Goal: Task Accomplishment & Management: Complete application form

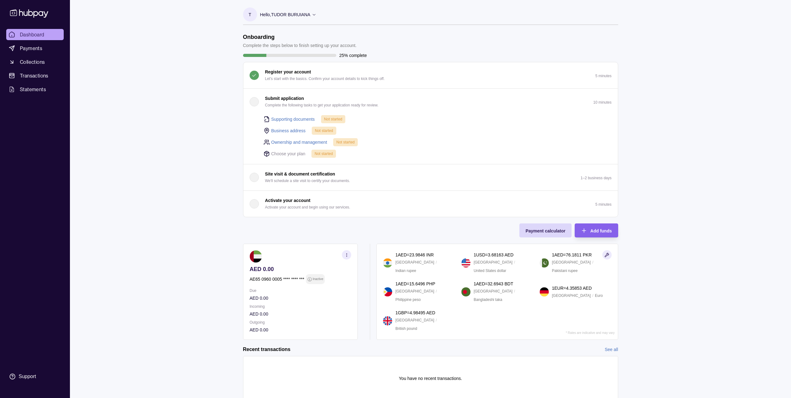
click at [313, 275] on p "Inactive" at bounding box center [317, 278] width 11 height 7
click at [324, 223] on div "Onboarding Complete the steps below to finish setting up your account. 25% comp…" at bounding box center [430, 187] width 375 height 306
click at [246, 99] on button "Submit application Complete the following tasks to get your application ready f…" at bounding box center [430, 102] width 375 height 26
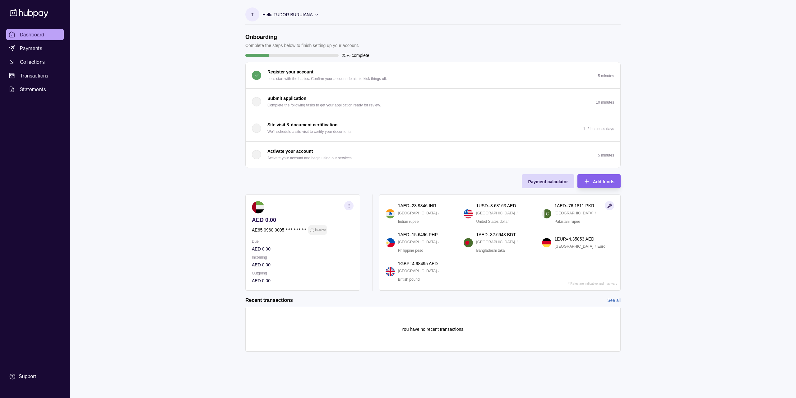
click at [257, 99] on div "button" at bounding box center [256, 101] width 9 height 9
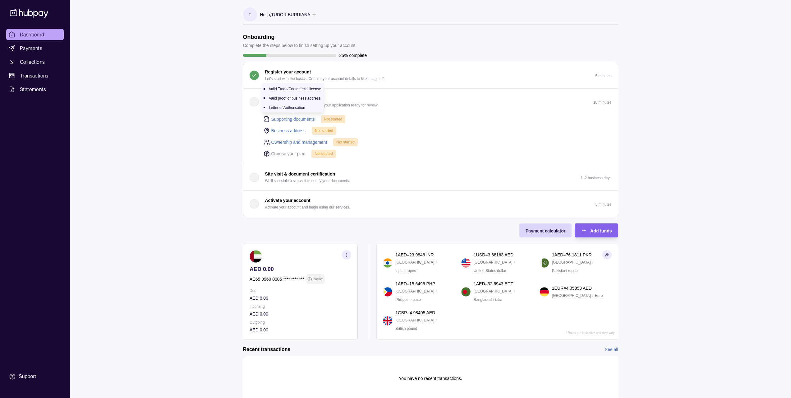
click at [295, 119] on link "Supporting documents" at bounding box center [293, 119] width 44 height 7
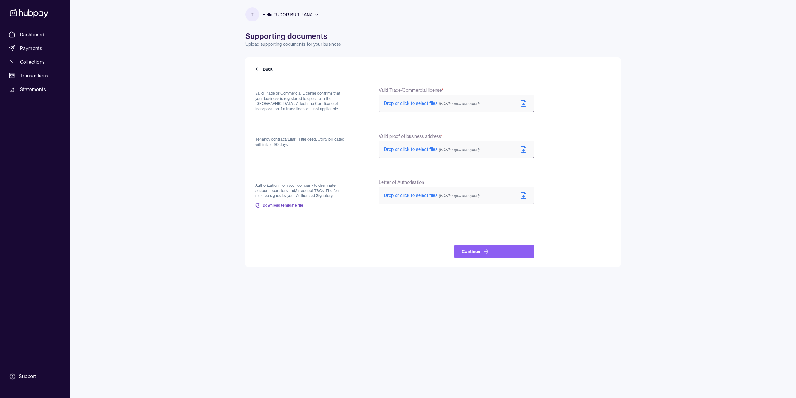
click at [291, 206] on span "Download template file" at bounding box center [283, 205] width 41 height 5
click at [253, 112] on div "Back Valid Trade or Commercial License confirms that your business is registere…" at bounding box center [432, 161] width 375 height 209
drag, startPoint x: 255, startPoint y: 93, endPoint x: 292, endPoint y: 113, distance: 42.7
click at [292, 113] on div "Back Valid Trade or Commercial License confirms that your business is registere…" at bounding box center [432, 161] width 375 height 209
copy p "Valid Trade or Commercial License confirms that your business is registered to …"
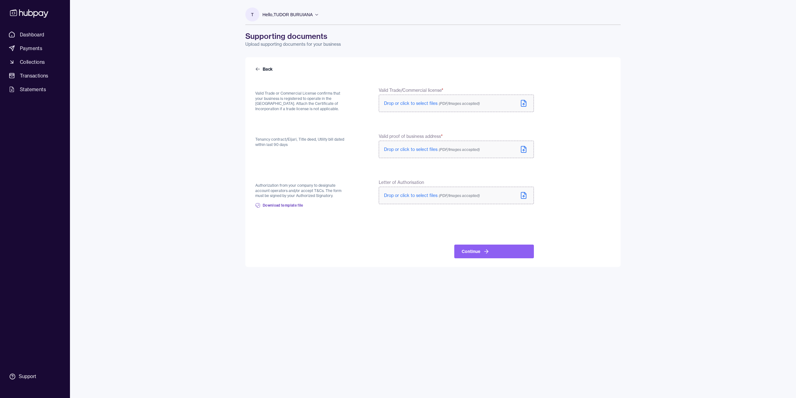
click at [301, 152] on div "Tenancy contract/Eijari, Title deed, Utility bill dated within last 90 days" at bounding box center [302, 146] width 94 height 26
drag, startPoint x: 290, startPoint y: 145, endPoint x: 255, endPoint y: 137, distance: 36.0
click at [255, 137] on div "Back Valid Trade or Commercial License confirms that your business is registere…" at bounding box center [432, 161] width 375 height 209
copy p "Tenancy contract/Eijari, Title deed, Utility bill dated within last 90 days"
click at [269, 183] on p "Authorization from your company to designate account operators and/or accept T&…" at bounding box center [302, 191] width 94 height 16
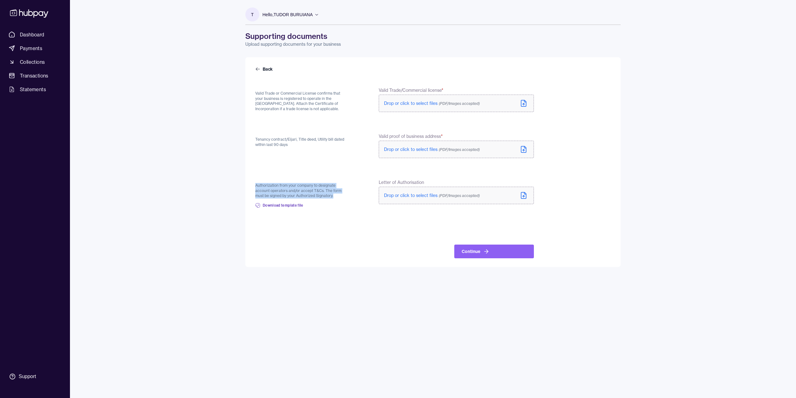
drag, startPoint x: 331, startPoint y: 194, endPoint x: 253, endPoint y: 183, distance: 78.2
click at [253, 183] on div "Back Valid Trade or Commercial License confirms that your business is registere…" at bounding box center [432, 161] width 375 height 209
copy p "Authorization from your company to designate account operators and/or accept T&…"
click at [428, 107] on label "Drop or click to select files (PDF/Images accepted)" at bounding box center [456, 102] width 155 height 17
click at [407, 103] on span "Drop or click to select files (PDF/Images accepted)" at bounding box center [432, 103] width 96 height 6
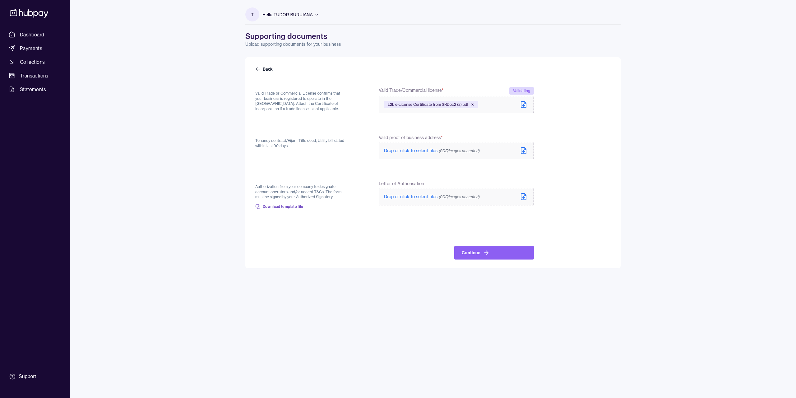
click at [403, 150] on span "Drop or click to select files (PDF/Images accepted)" at bounding box center [432, 151] width 96 height 6
click at [602, 199] on form "Back Valid Trade or Commercial License confirms that your business is registere…" at bounding box center [432, 162] width 355 height 193
click at [292, 208] on link "Download template file" at bounding box center [279, 205] width 48 height 14
click at [495, 252] on button "Continue" at bounding box center [494, 253] width 80 height 14
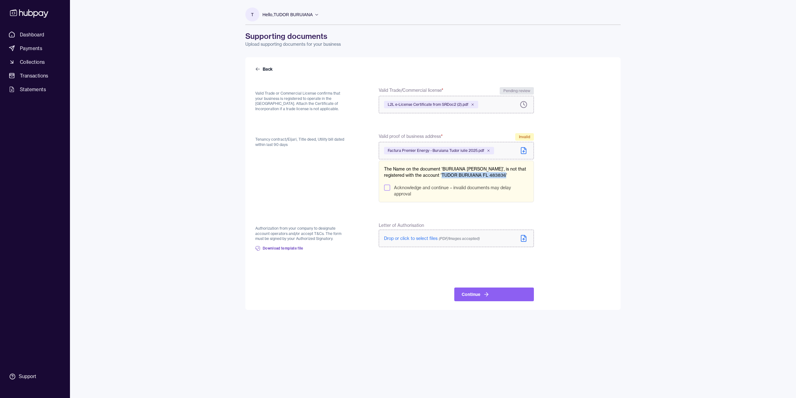
drag, startPoint x: 502, startPoint y: 174, endPoint x: 441, endPoint y: 177, distance: 61.3
click at [441, 177] on p "The Name on the document 'BURUIANA [PERSON_NAME]', is not that registered with …" at bounding box center [456, 172] width 145 height 12
copy p "TUDOR BURUIANA FL 483836"
click at [442, 184] on div "The Name on the document 'BURUIANA TUDOR EUGENIU', is not that registered with …" at bounding box center [456, 181] width 155 height 42
click at [488, 151] on icon at bounding box center [488, 151] width 4 height 4
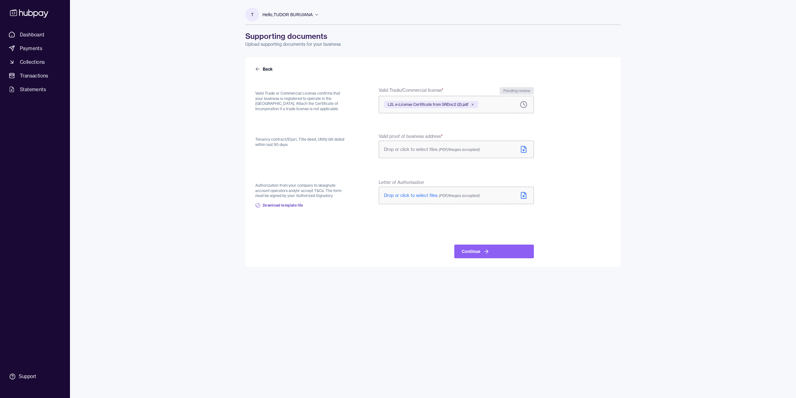
click at [468, 173] on form "Back Valid Trade or Commercial License confirms that your business is registere…" at bounding box center [432, 162] width 355 height 192
click at [26, 48] on span "Payments" at bounding box center [31, 47] width 22 height 7
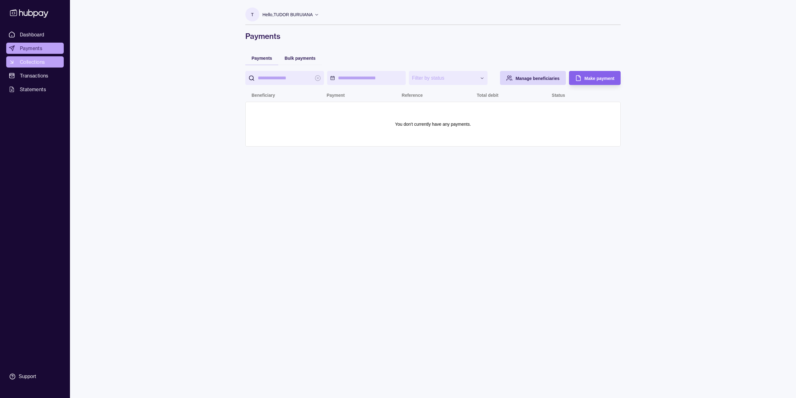
click at [32, 62] on span "Collections" at bounding box center [32, 61] width 25 height 7
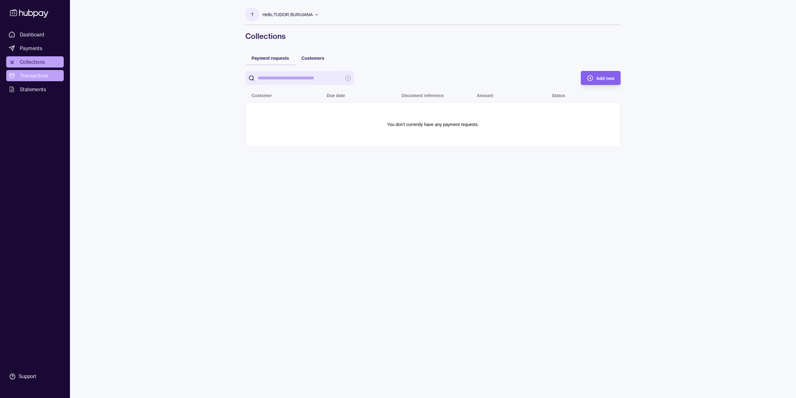
click at [35, 77] on span "Transactions" at bounding box center [34, 75] width 29 height 7
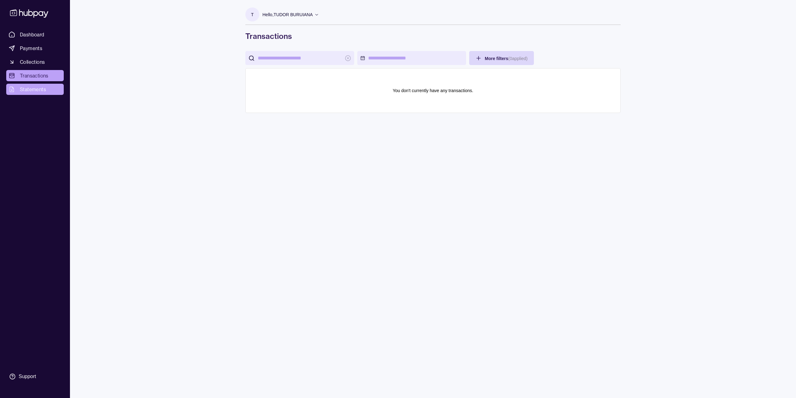
click at [35, 88] on span "Statements" at bounding box center [33, 88] width 26 height 7
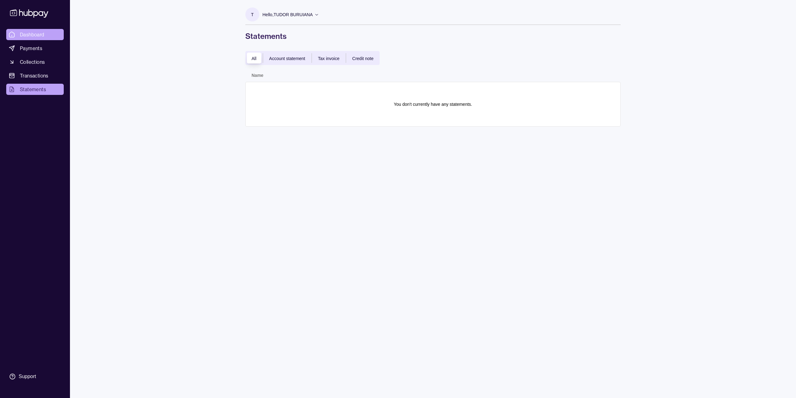
click at [21, 34] on span "Dashboard" at bounding box center [32, 34] width 25 height 7
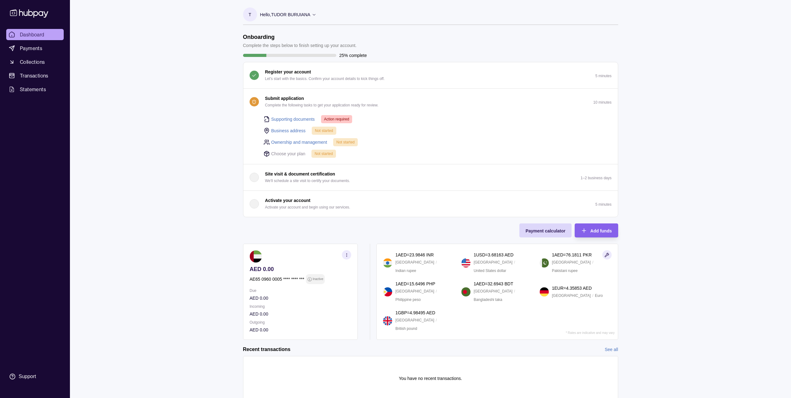
click at [283, 153] on p "Choose your plan" at bounding box center [288, 153] width 34 height 7
click at [315, 153] on span "Not started" at bounding box center [324, 153] width 18 height 4
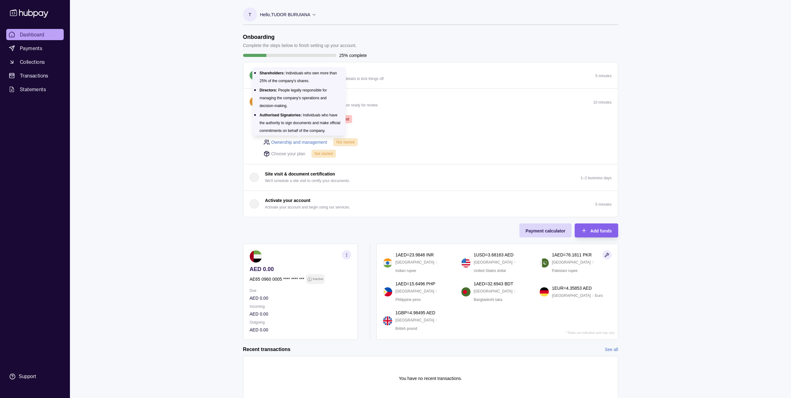
click at [308, 144] on link "Ownership and management" at bounding box center [299, 142] width 56 height 7
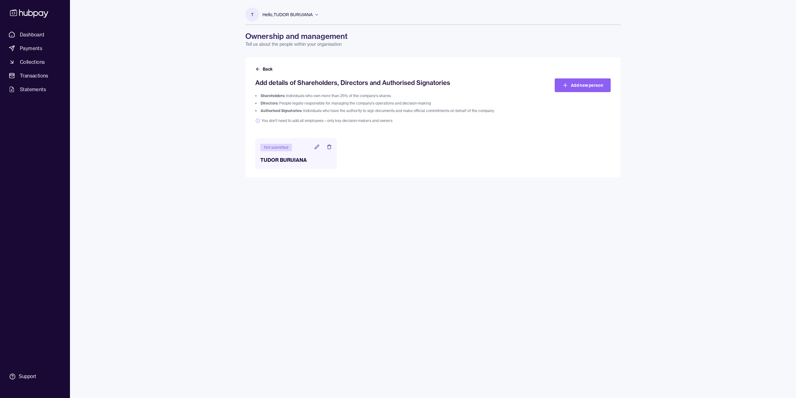
click at [318, 146] on icon at bounding box center [317, 147] width 4 height 4
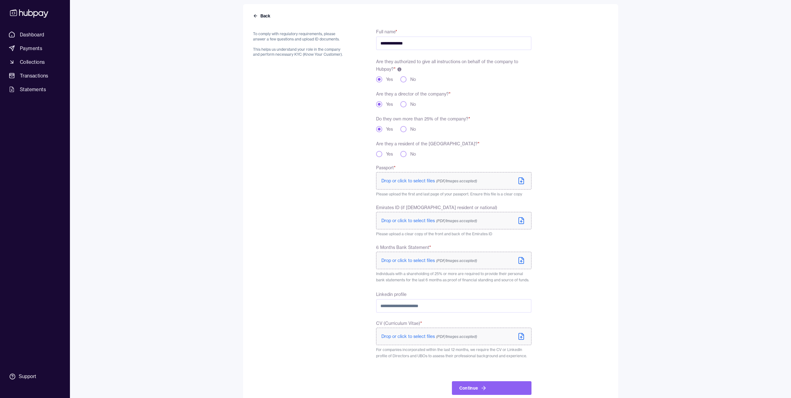
scroll to position [66, 0]
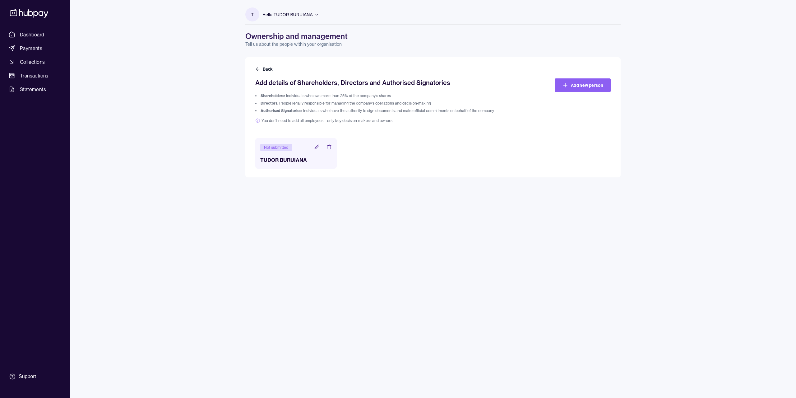
click at [319, 147] on icon at bounding box center [316, 146] width 5 height 5
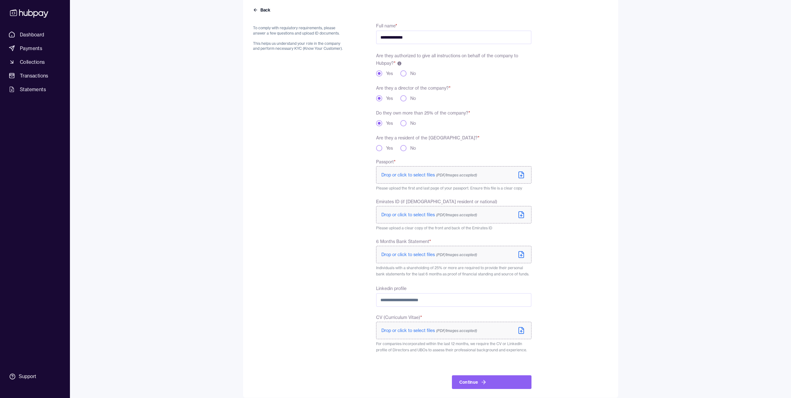
scroll to position [66, 0]
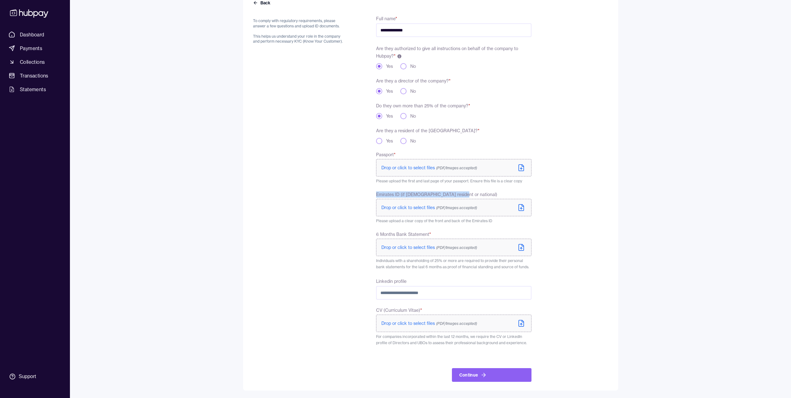
drag, startPoint x: 465, startPoint y: 193, endPoint x: 376, endPoint y: 195, distance: 89.5
click at [376, 195] on div "**********" at bounding box center [392, 198] width 278 height 367
copy span "Emirates ID (if UAE resident or national)"
click at [659, 187] on div "**********" at bounding box center [395, 166] width 791 height 464
click at [418, 162] on label "Drop or click to select files (PDF/Images accepted)" at bounding box center [453, 167] width 155 height 17
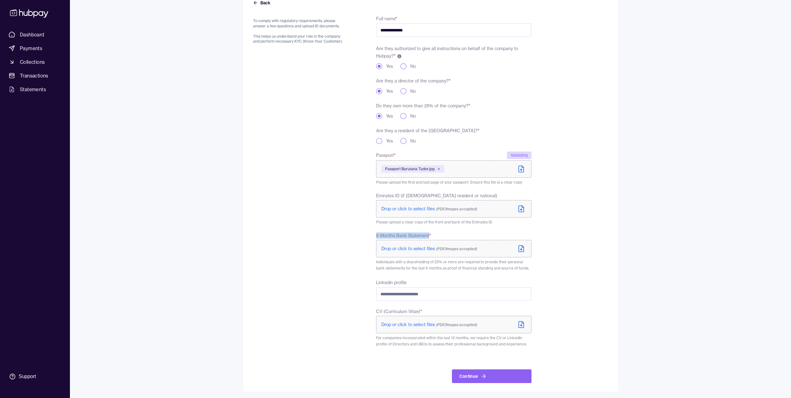
drag, startPoint x: 433, startPoint y: 234, endPoint x: 375, endPoint y: 237, distance: 57.9
click at [375, 237] on div "**********" at bounding box center [392, 199] width 278 height 368
copy span "6 Months Bank Statement"
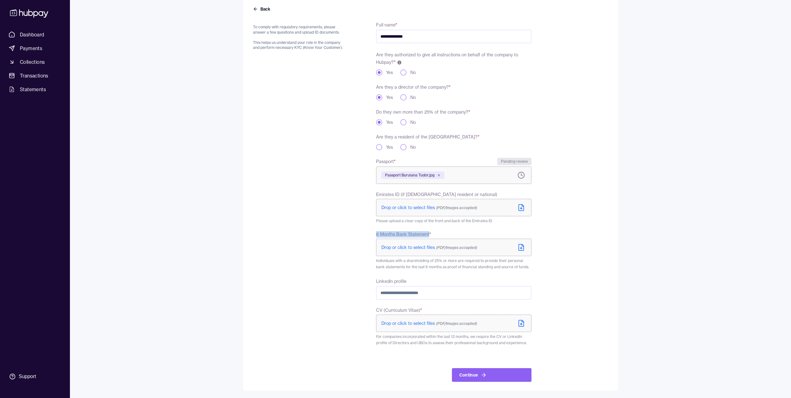
click at [406, 147] on button "No" at bounding box center [403, 147] width 6 height 6
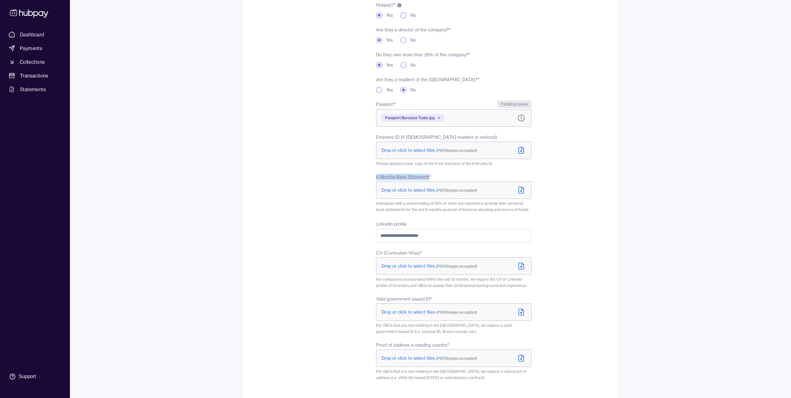
scroll to position [122, 0]
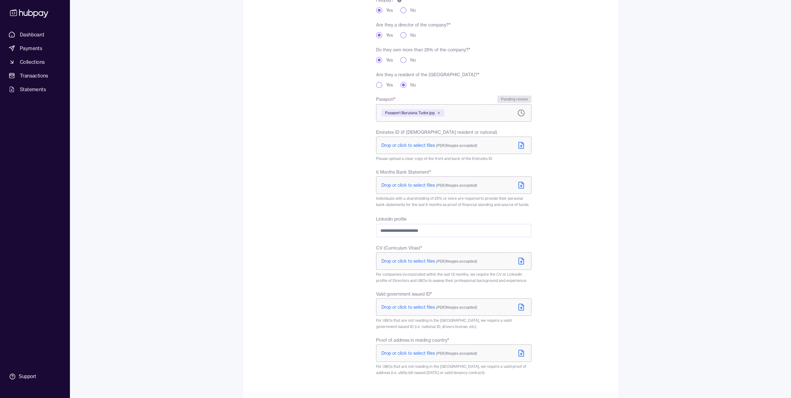
click at [603, 179] on form "**********" at bounding box center [430, 181] width 355 height 460
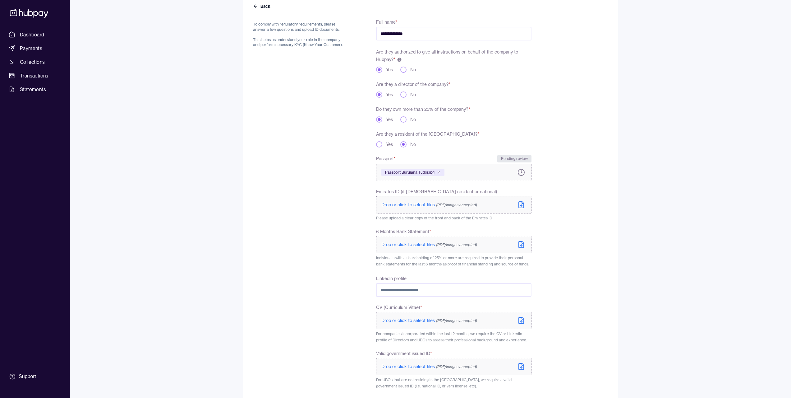
scroll to position [60, 0]
click at [389, 148] on label "Yes" at bounding box center [389, 147] width 7 height 6
click at [382, 148] on button "Yes" at bounding box center [379, 147] width 6 height 6
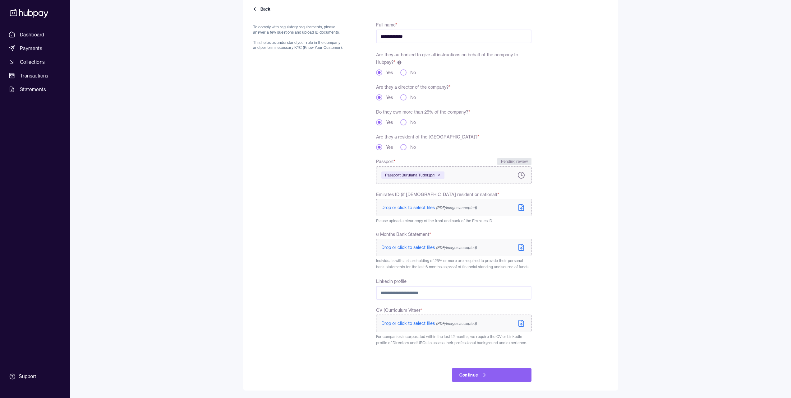
click at [412, 148] on label "No" at bounding box center [413, 147] width 6 height 6
click at [407, 148] on button "No" at bounding box center [403, 147] width 6 height 6
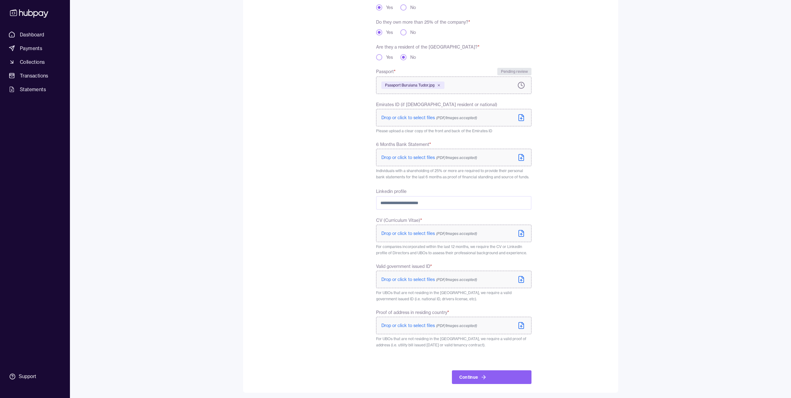
scroll to position [152, 0]
click at [428, 275] on span "Drop or click to select files (PDF/Images accepted)" at bounding box center [429, 277] width 96 height 6
drag, startPoint x: 427, startPoint y: 265, endPoint x: 375, endPoint y: 264, distance: 51.3
click at [375, 264] on div "**********" at bounding box center [392, 155] width 278 height 453
copy span "Valid government issued ID"
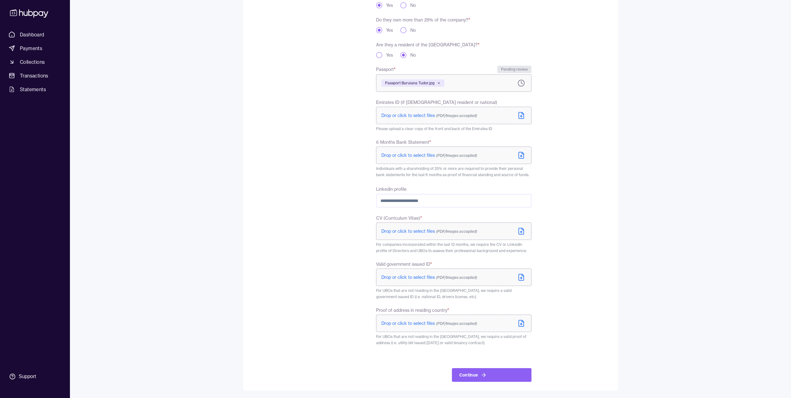
click at [428, 296] on span "For UBOs that are not residing in the UAE, we require a valid government issued…" at bounding box center [444, 293] width 136 height 11
click at [568, 120] on form "**********" at bounding box center [430, 151] width 355 height 460
drag, startPoint x: 460, startPoint y: 101, endPoint x: 376, endPoint y: 100, distance: 84.6
click at [376, 100] on div "**********" at bounding box center [392, 155] width 278 height 453
copy span "Emirates ID (if UAE resident or national)"
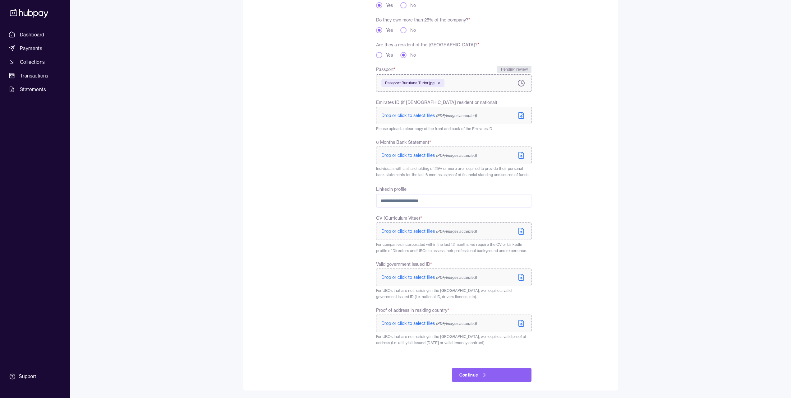
click at [587, 113] on form "**********" at bounding box center [430, 151] width 355 height 460
click at [440, 228] on span "Drop or click to select files (PDF/Images accepted)" at bounding box center [429, 231] width 96 height 6
click at [430, 322] on span "Drop or click to select files (PDF/Images accepted)" at bounding box center [429, 324] width 96 height 6
click at [411, 278] on span "Drop or click to select files (PDF/Images accepted)" at bounding box center [429, 278] width 96 height 6
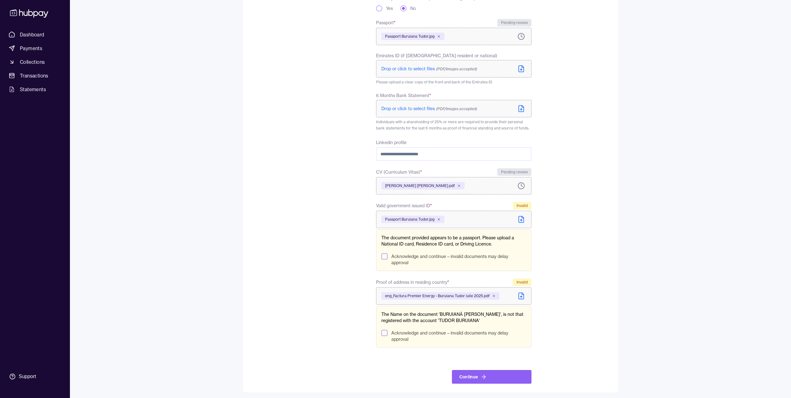
scroll to position [200, 0]
click at [411, 332] on label "Acknowledge and continue – invalid documents may delay approval" at bounding box center [458, 334] width 135 height 12
click at [388, 332] on button "Acknowledge and continue – invalid documents may delay approval" at bounding box center [384, 331] width 6 height 6
click at [439, 216] on icon at bounding box center [439, 217] width 4 height 4
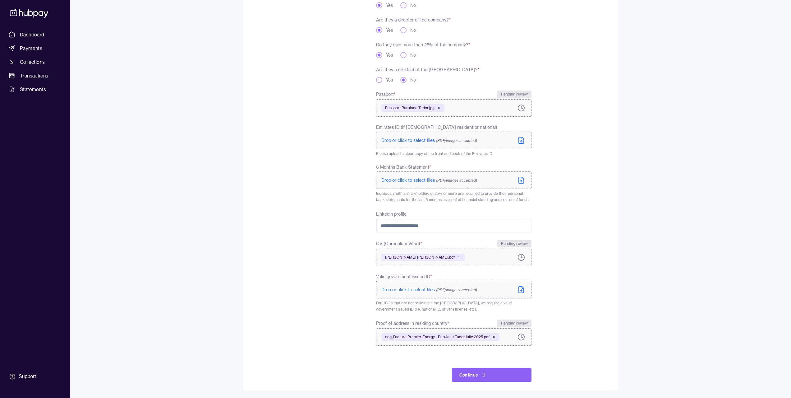
scroll to position [127, 0]
click at [600, 253] on form "**********" at bounding box center [430, 163] width 355 height 435
click at [554, 259] on form "**********" at bounding box center [430, 163] width 355 height 435
click at [415, 291] on span "Drop or click to select files (PDF/Images accepted)" at bounding box center [429, 290] width 96 height 6
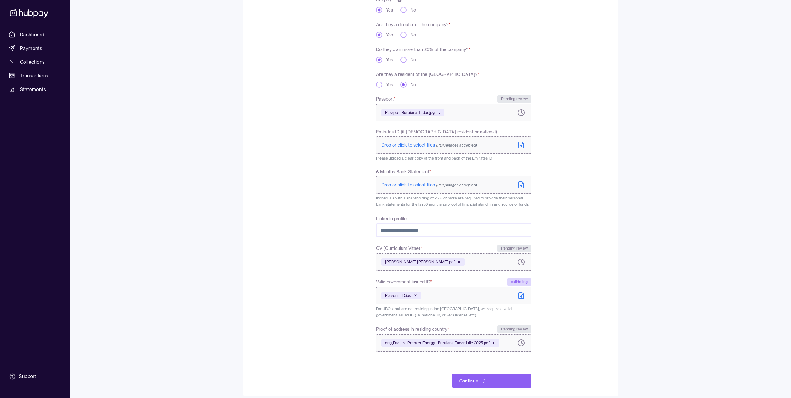
scroll to position [128, 0]
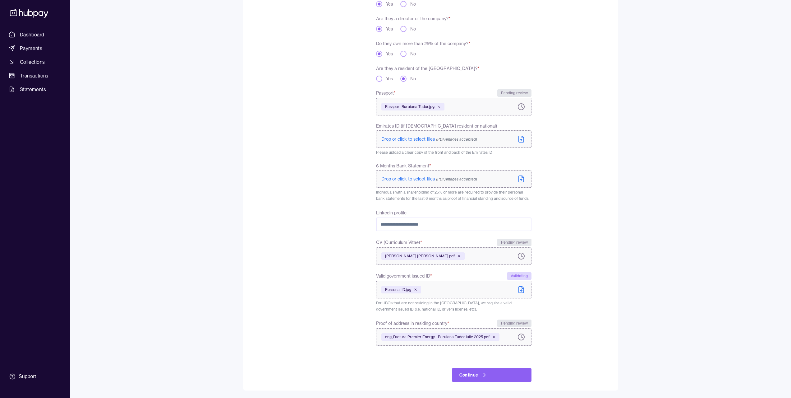
click at [417, 178] on span "Drop or click to select files (PDF/Images accepted)" at bounding box center [429, 179] width 96 height 6
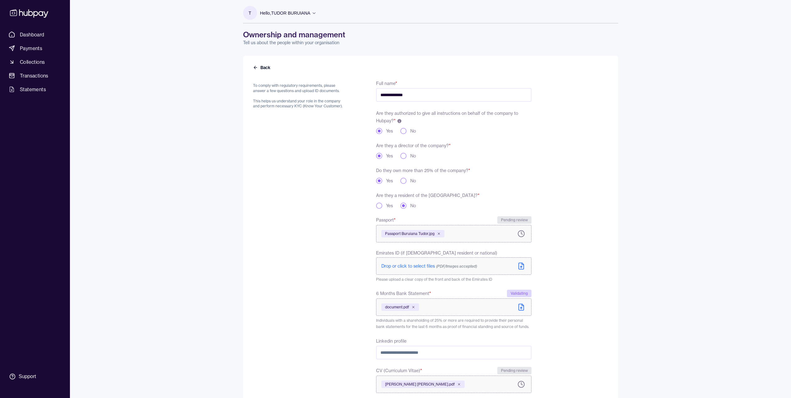
scroll to position [0, 0]
click at [426, 96] on input "**********" at bounding box center [453, 97] width 155 height 14
drag, startPoint x: 424, startPoint y: 96, endPoint x: 336, endPoint y: 97, distance: 88.0
click at [345, 97] on div "**********" at bounding box center [392, 296] width 278 height 430
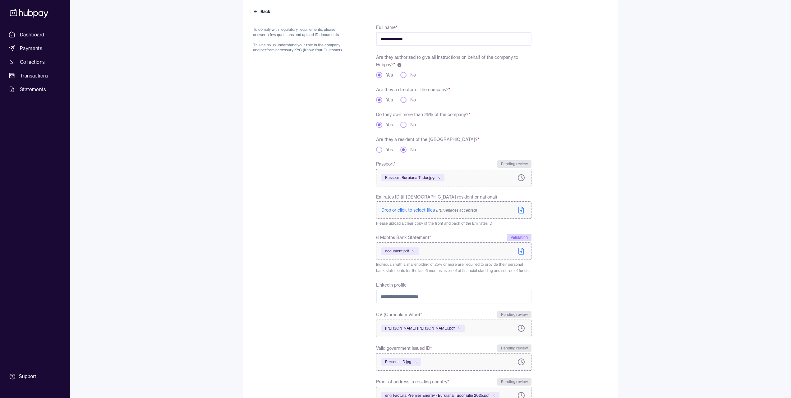
scroll to position [116, 0]
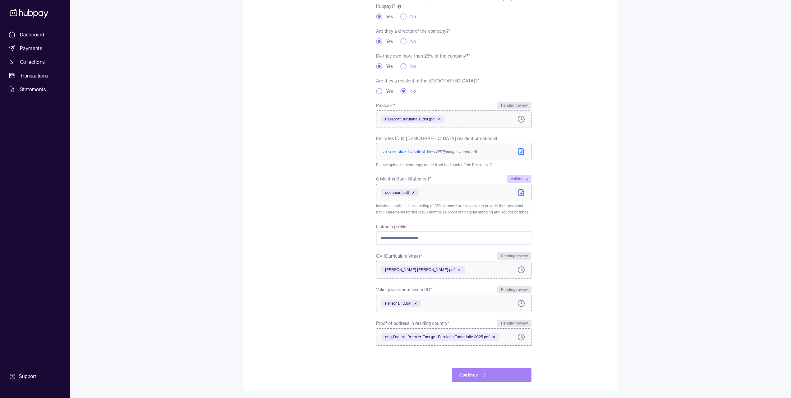
type input "**********"
click at [462, 370] on button "Continue" at bounding box center [492, 375] width 80 height 14
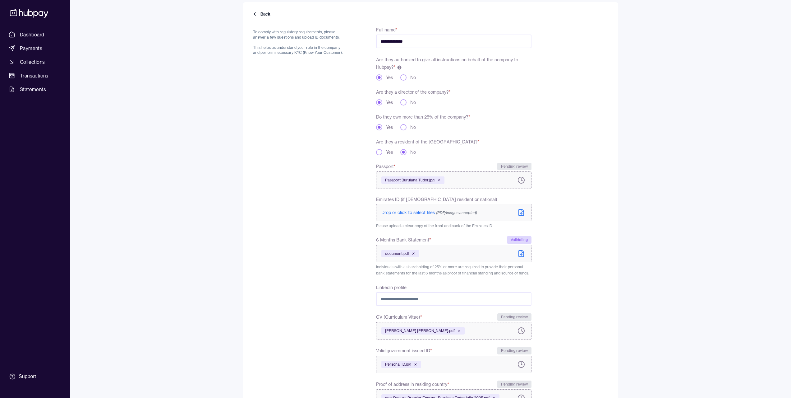
scroll to position [130, 0]
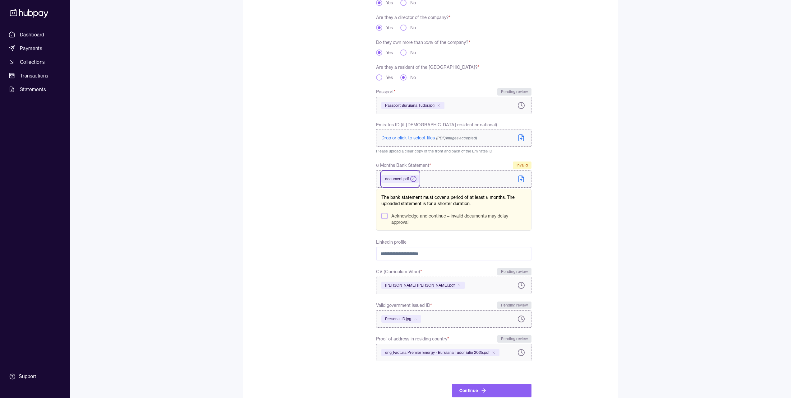
click at [413, 178] on icon at bounding box center [413, 179] width 2 height 2
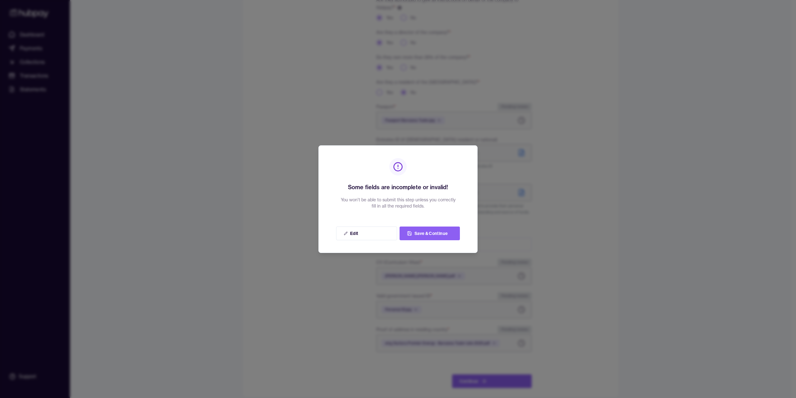
click at [518, 192] on div at bounding box center [398, 199] width 796 height 398
click at [500, 185] on div at bounding box center [398, 199] width 796 height 398
click at [415, 230] on button "Save & Continue" at bounding box center [429, 233] width 60 height 14
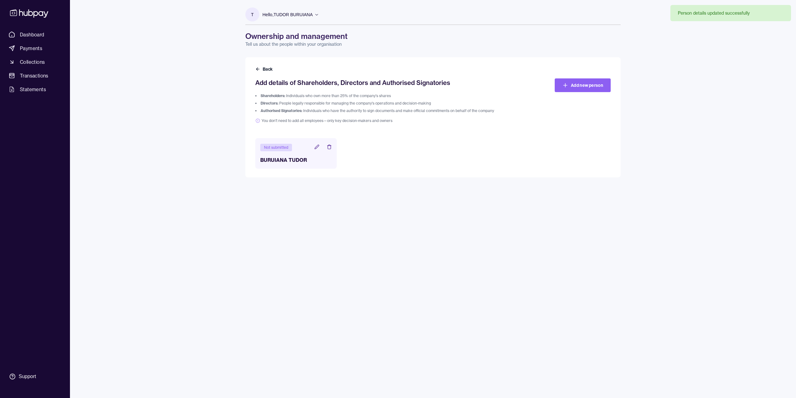
click at [313, 146] on header "Not submitted" at bounding box center [295, 147] width 71 height 8
click at [316, 146] on icon at bounding box center [316, 146] width 5 height 5
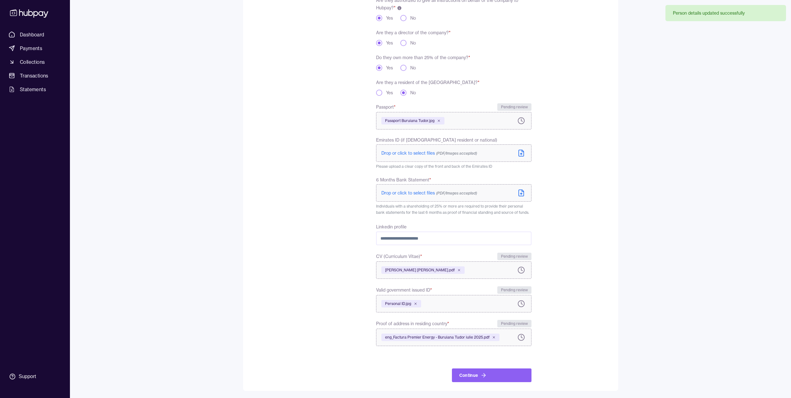
scroll to position [115, 0]
click at [588, 190] on form "**********" at bounding box center [430, 170] width 355 height 423
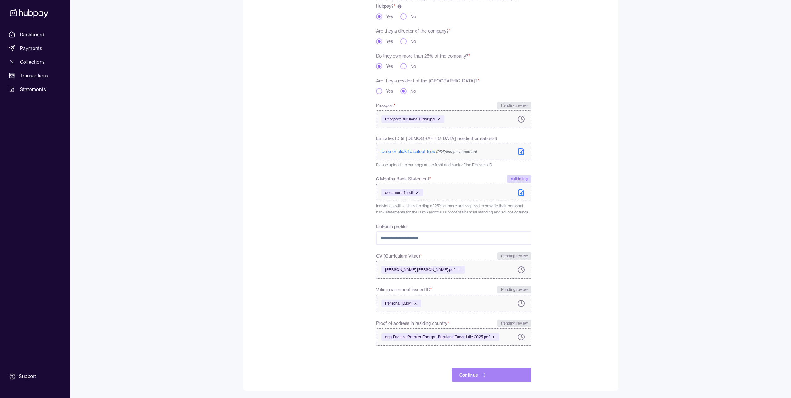
click at [506, 376] on button "Continue" at bounding box center [492, 375] width 80 height 14
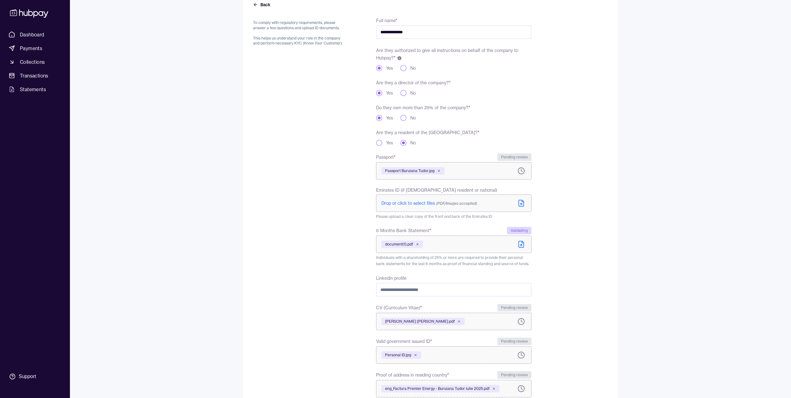
scroll to position [130, 0]
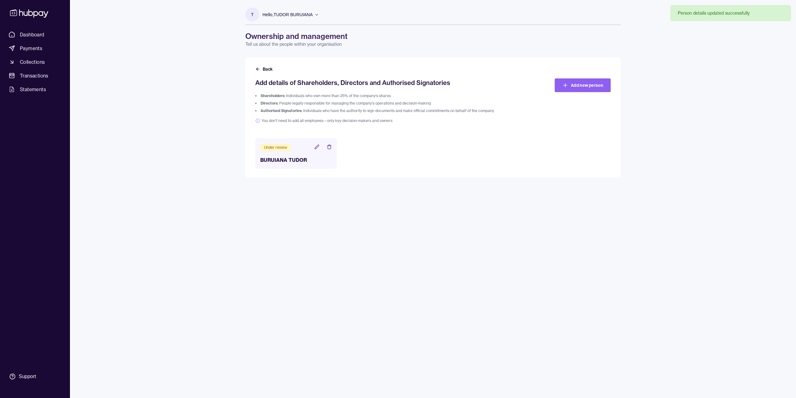
click at [264, 66] on div "Back Add details of Shareholders, Directors and Authorised Signatories Sharehol…" at bounding box center [432, 117] width 375 height 120
click at [265, 67] on button "Back" at bounding box center [264, 69] width 19 height 6
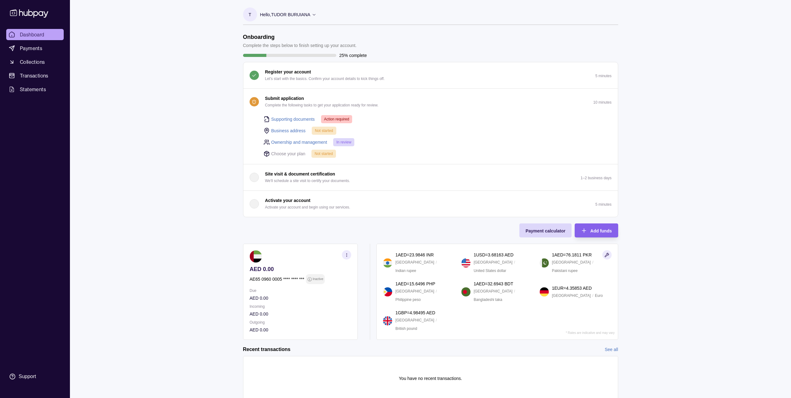
click at [283, 154] on p "Choose your plan" at bounding box center [288, 153] width 34 height 7
click at [290, 130] on link "Business address" at bounding box center [288, 130] width 35 height 7
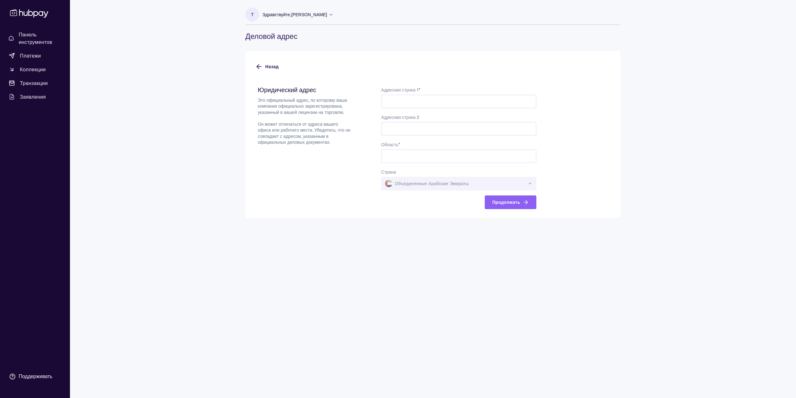
click at [412, 103] on input "Адресная строка 1 *" at bounding box center [458, 101] width 155 height 14
paste input "**********"
click at [443, 151] on input "Область *" at bounding box center [458, 156] width 155 height 14
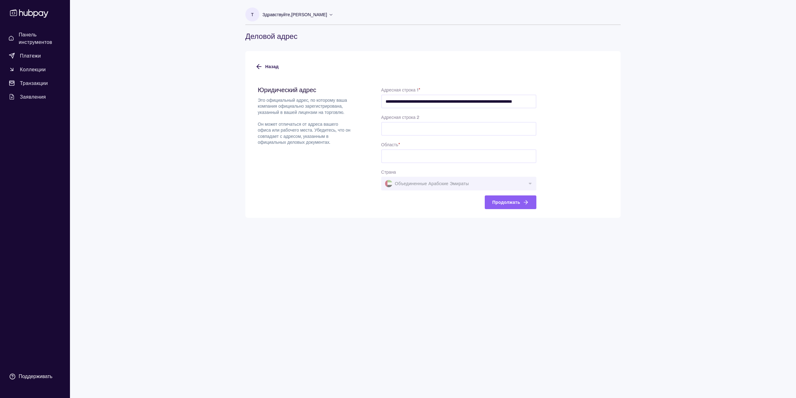
click at [442, 146] on div "Область *" at bounding box center [458, 151] width 155 height 22
click at [498, 99] on input "**********" at bounding box center [458, 101] width 155 height 14
drag, startPoint x: 503, startPoint y: 101, endPoint x: 563, endPoint y: 100, distance: 60.0
click at [563, 100] on form "**********" at bounding box center [432, 143] width 355 height 131
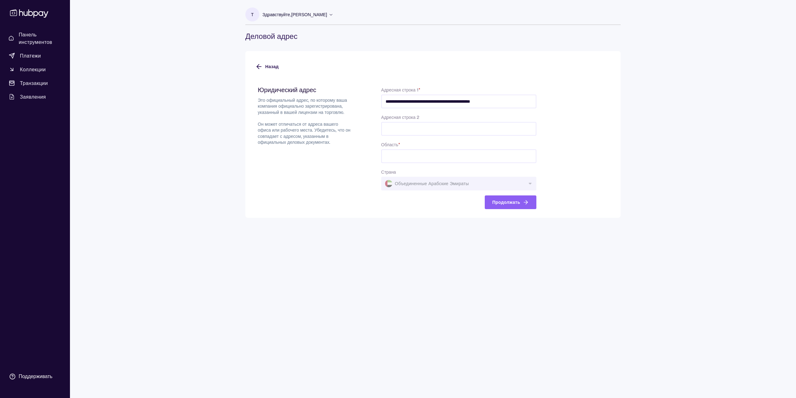
scroll to position [0, 0]
type input "**********"
click at [447, 154] on input "Область *" at bounding box center [458, 156] width 155 height 14
paste input "**********"
click at [579, 149] on form "**********" at bounding box center [432, 143] width 355 height 131
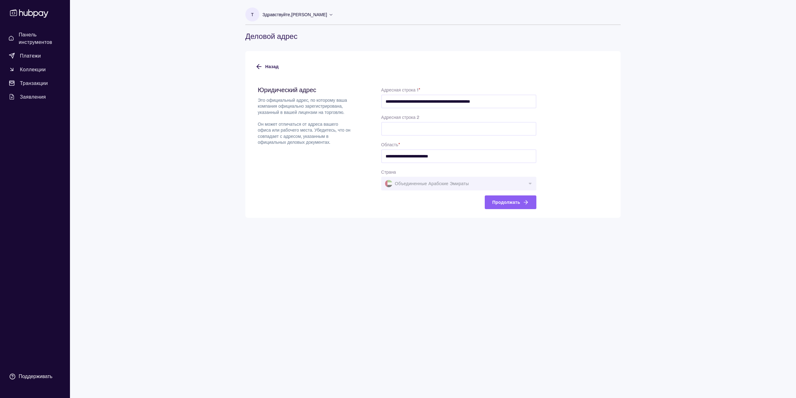
drag, startPoint x: 453, startPoint y: 154, endPoint x: 397, endPoint y: 159, distance: 56.5
click at [397, 159] on input "**********" at bounding box center [458, 156] width 155 height 14
type input "*****"
click at [499, 201] on font "Продолжать" at bounding box center [506, 202] width 28 height 6
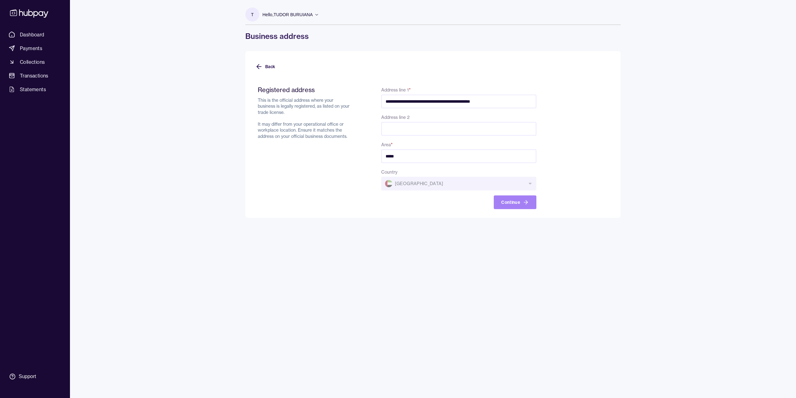
click at [513, 201] on button "Continue" at bounding box center [515, 202] width 43 height 14
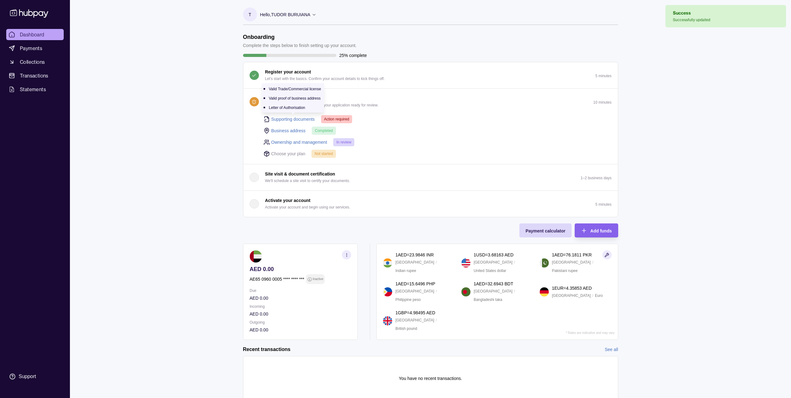
click at [291, 120] on link "Supporting documents" at bounding box center [293, 119] width 44 height 7
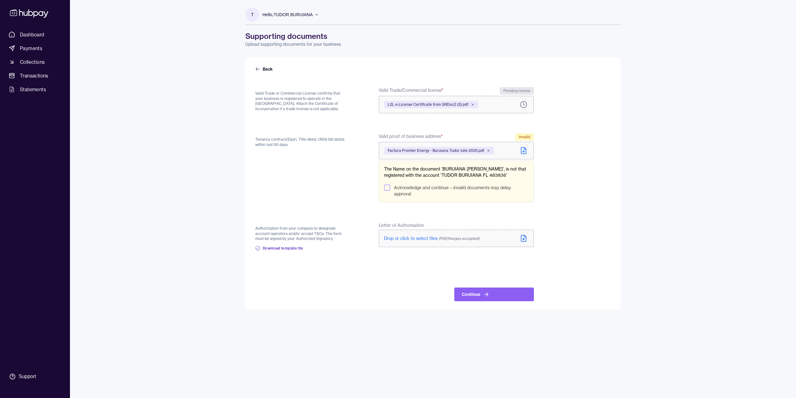
click at [386, 186] on button "Acknowledge and continue – invalid documents may delay approval" at bounding box center [387, 187] width 6 height 6
click at [412, 187] on label "Acknowledge and continue – invalid documents may delay approval" at bounding box center [461, 190] width 135 height 12
click at [390, 187] on button "Acknowledge and continue – invalid documents may delay approval" at bounding box center [387, 187] width 6 height 6
click at [32, 379] on div "Support" at bounding box center [27, 376] width 17 height 7
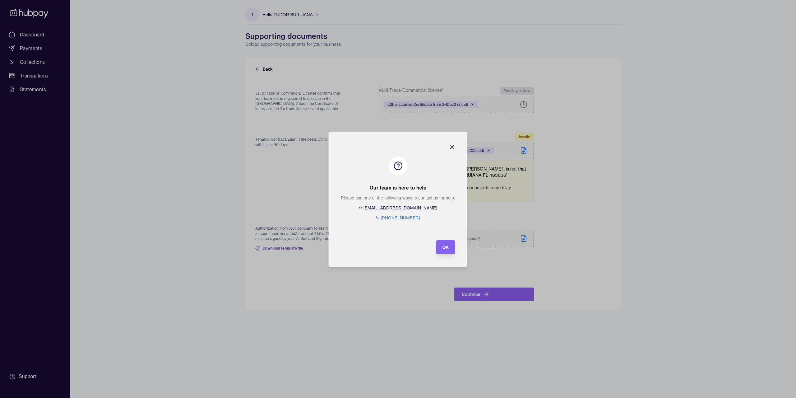
click at [451, 147] on icon "button" at bounding box center [451, 146] width 3 height 3
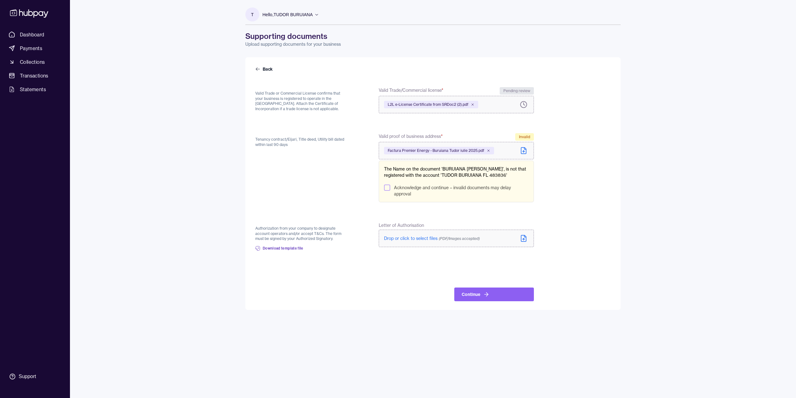
click at [397, 188] on label "Acknowledge and continue – invalid documents may delay approval" at bounding box center [461, 190] width 135 height 12
click at [390, 188] on button "Acknowledge and continue – invalid documents may delay approval" at bounding box center [387, 187] width 6 height 6
drag, startPoint x: 446, startPoint y: 135, endPoint x: 374, endPoint y: 136, distance: 71.8
click at [374, 136] on div "Tenancy contract/Eijari, Title deed, Utility bill dated within last 90 days Val…" at bounding box center [394, 167] width 278 height 69
copy span "Valid proof of business address *"
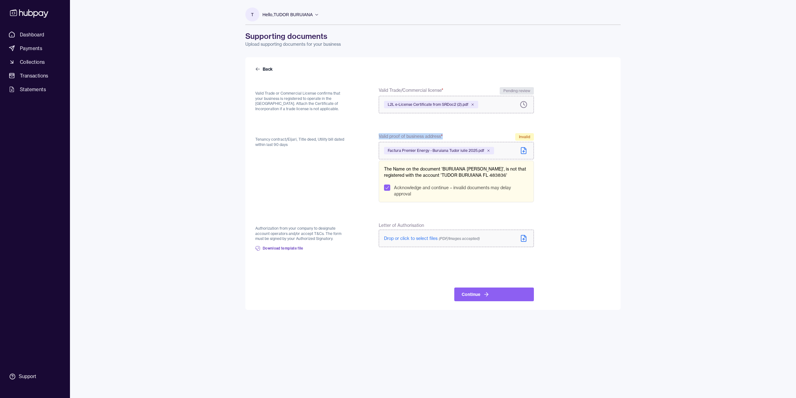
click at [485, 293] on icon at bounding box center [486, 294] width 6 height 6
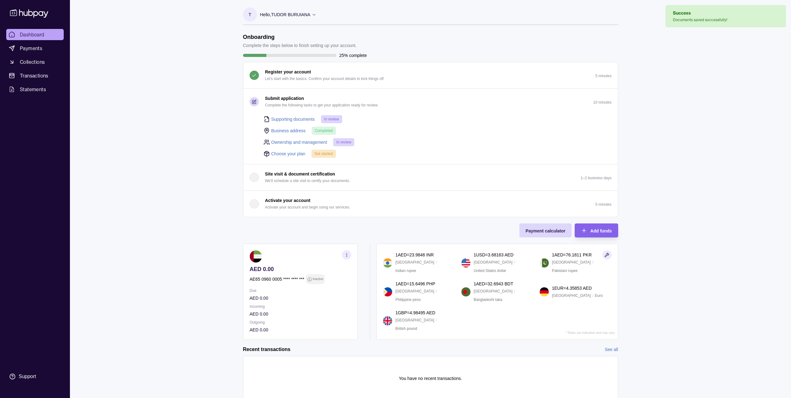
click at [403, 141] on div "Ownership and management In review" at bounding box center [438, 142] width 348 height 8
click at [318, 278] on p "Inactive" at bounding box center [317, 278] width 11 height 7
click at [349, 255] on icon "button" at bounding box center [346, 254] width 5 height 5
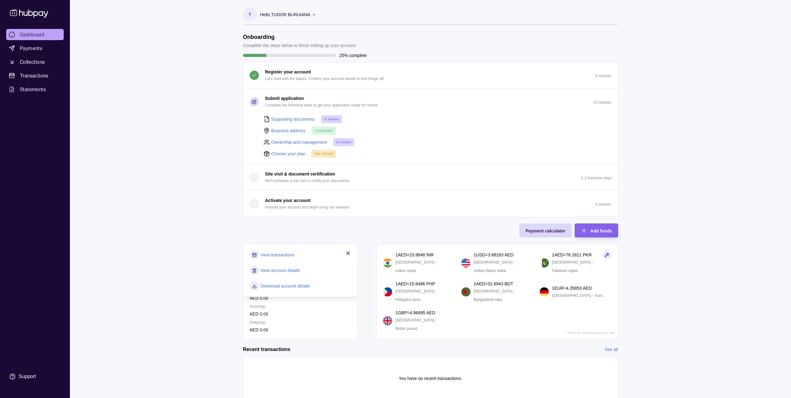
click at [349, 254] on icon "button" at bounding box center [348, 252] width 3 height 3
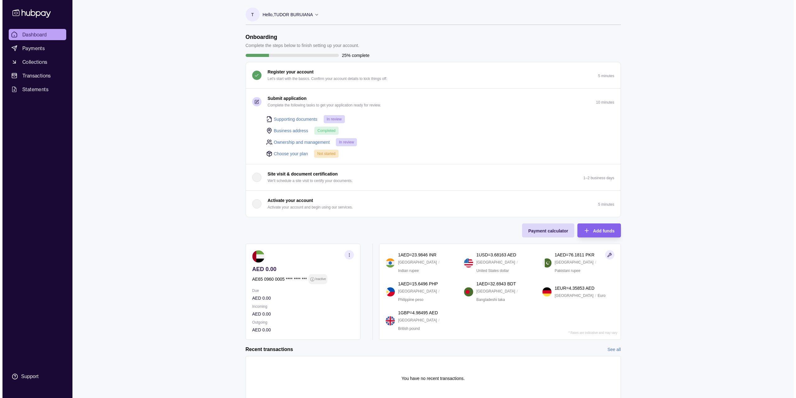
scroll to position [23, 0]
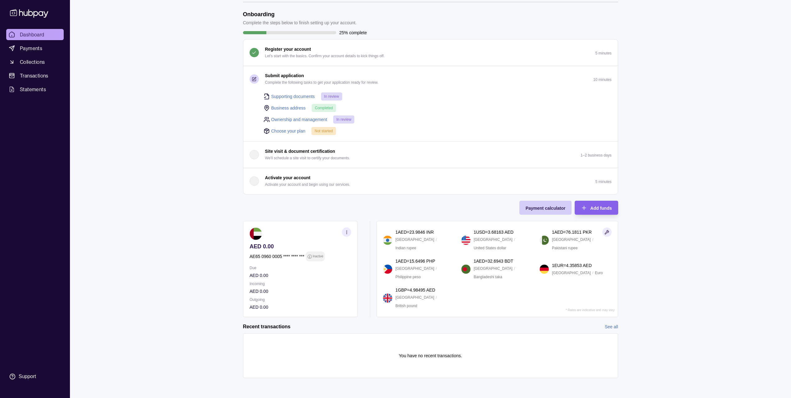
click at [534, 206] on span "Payment calculator" at bounding box center [546, 207] width 40 height 5
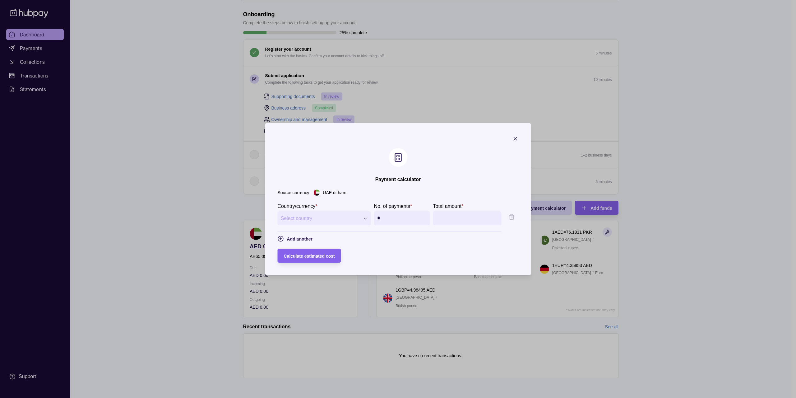
click at [343, 216] on span "Select country" at bounding box center [320, 217] width 79 height 7
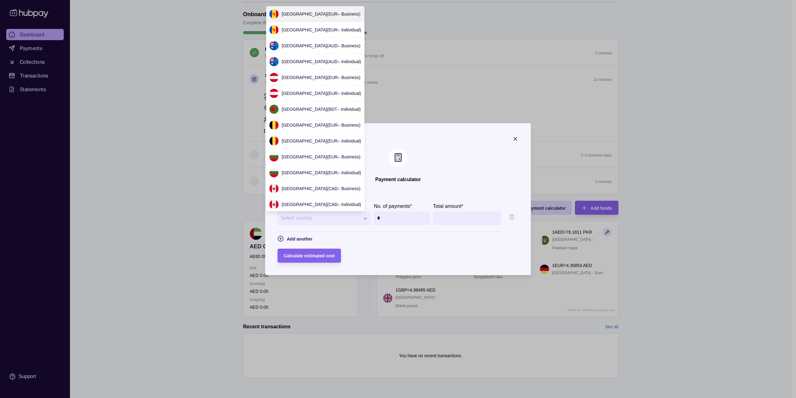
click at [343, 397] on div "**********" at bounding box center [395, 398] width 791 height 0
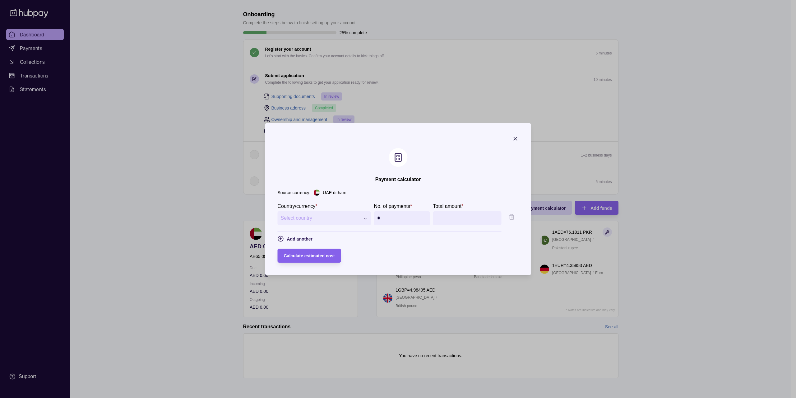
click at [297, 223] on button "Select country" at bounding box center [324, 218] width 93 height 14
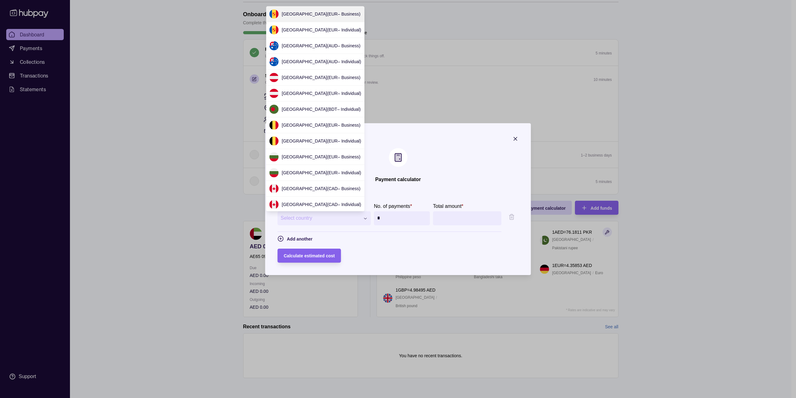
click at [299, 397] on div "**********" at bounding box center [395, 398] width 791 height 0
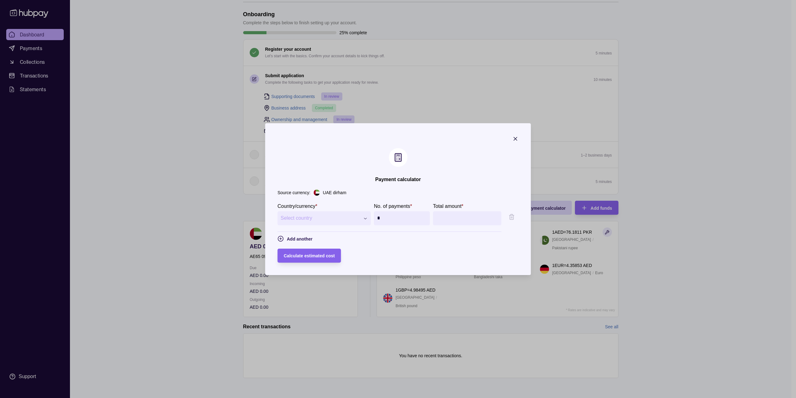
click at [314, 216] on span "Select country" at bounding box center [320, 217] width 79 height 7
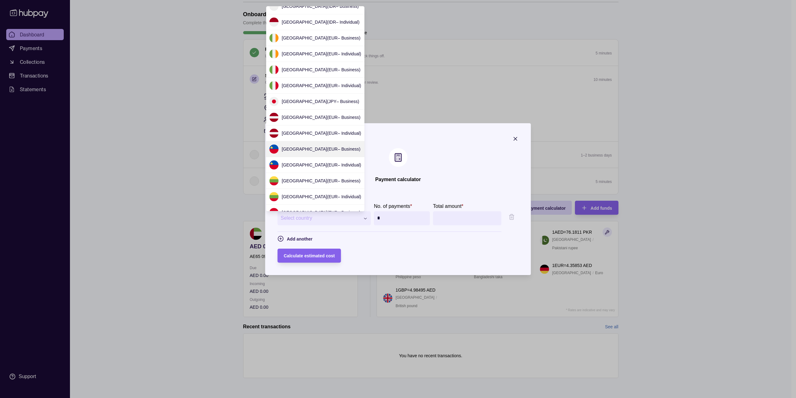
scroll to position [525, 0]
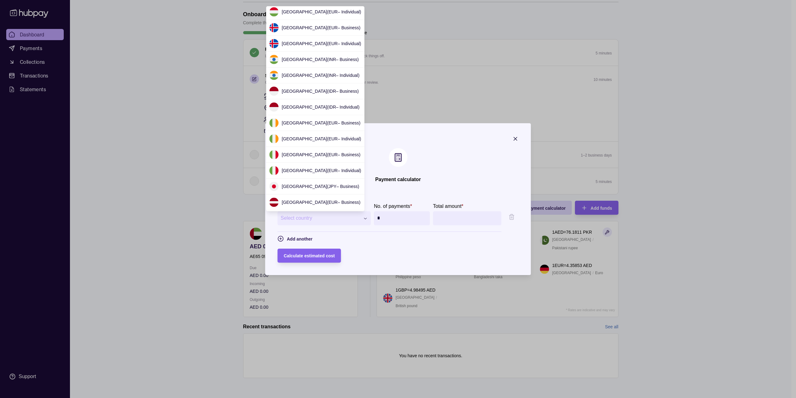
click at [424, 397] on div "**********" at bounding box center [395, 398] width 791 height 0
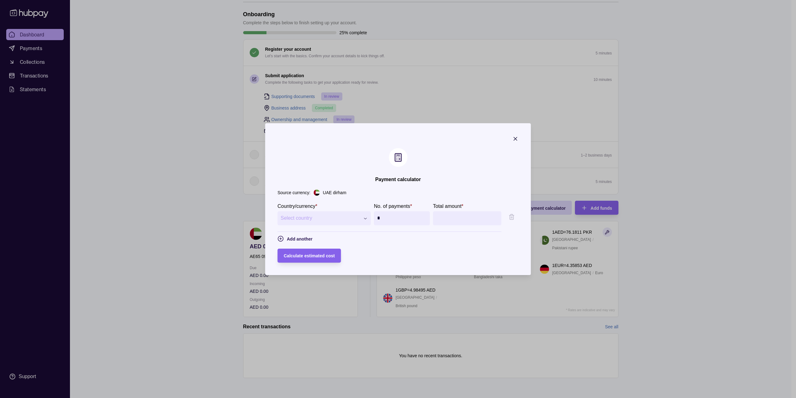
click at [303, 221] on span "Select country" at bounding box center [320, 217] width 79 height 7
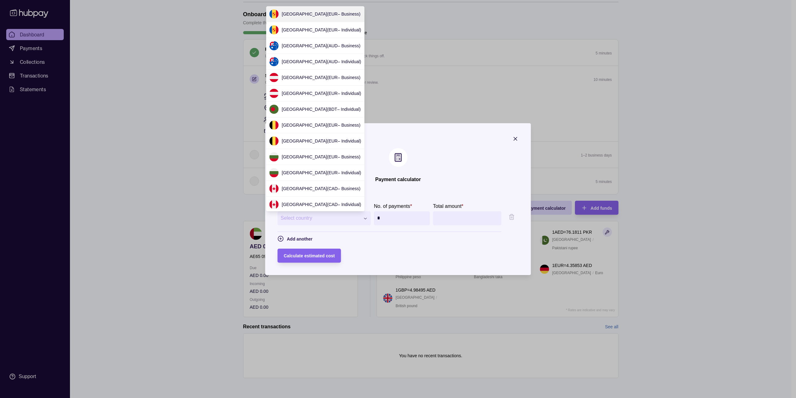
click at [303, 397] on div "**********" at bounding box center [395, 398] width 791 height 0
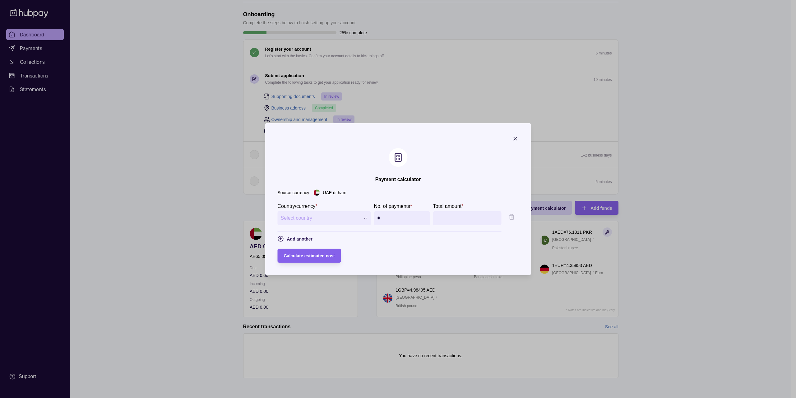
click at [481, 216] on input "Total amount *" at bounding box center [474, 218] width 50 height 14
click at [322, 214] on button "Select country" at bounding box center [324, 218] width 93 height 14
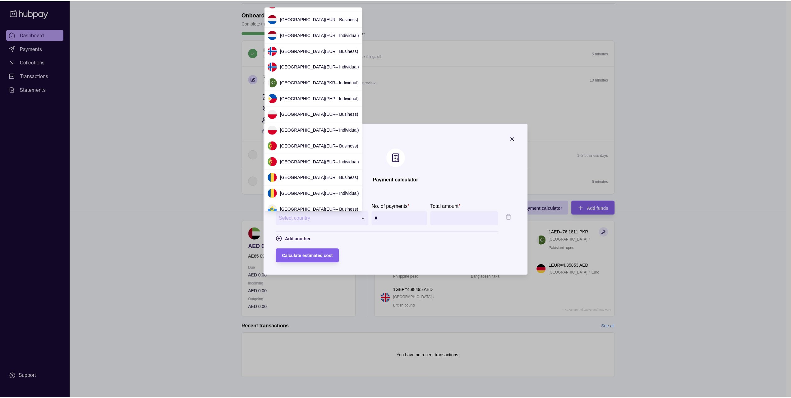
scroll to position [964, 0]
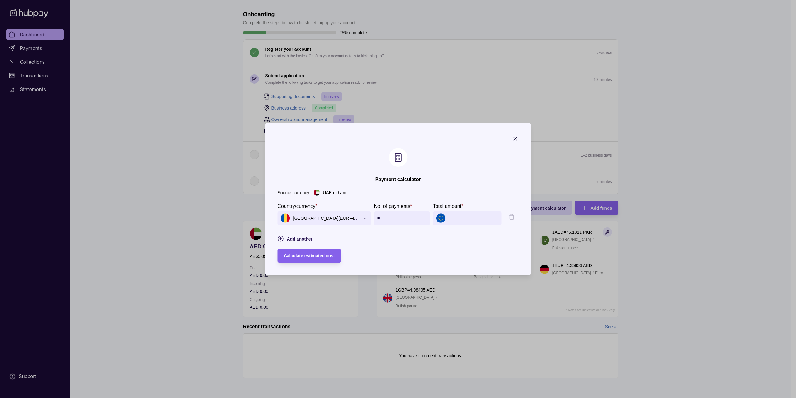
click at [453, 218] on input "Total amount *" at bounding box center [474, 218] width 50 height 14
type input "*****"
click at [475, 204] on section "Total amount * *****" at bounding box center [467, 213] width 68 height 23
click at [413, 193] on div "UAE dirham" at bounding box center [415, 192] width 205 height 7
click at [377, 218] on input "*" at bounding box center [402, 218] width 50 height 14
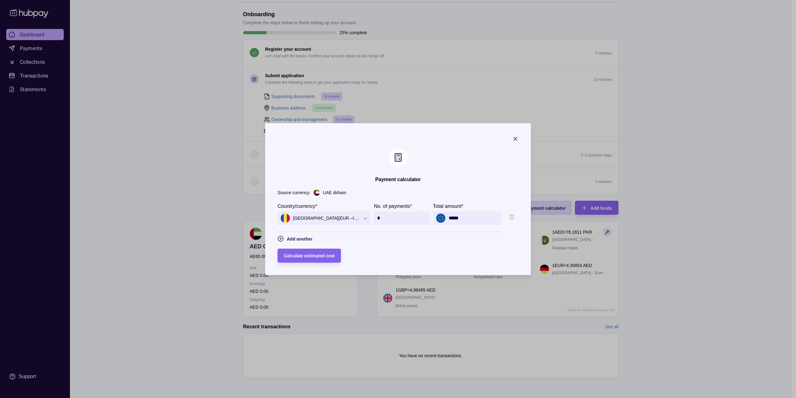
drag, startPoint x: 375, startPoint y: 216, endPoint x: 338, endPoint y: 211, distance: 37.9
click at [343, 211] on div "**********" at bounding box center [390, 213] width 224 height 23
type input "*"
click at [418, 208] on section "No. of payments * *" at bounding box center [402, 213] width 56 height 23
drag, startPoint x: 375, startPoint y: 217, endPoint x: 308, endPoint y: 216, distance: 66.5
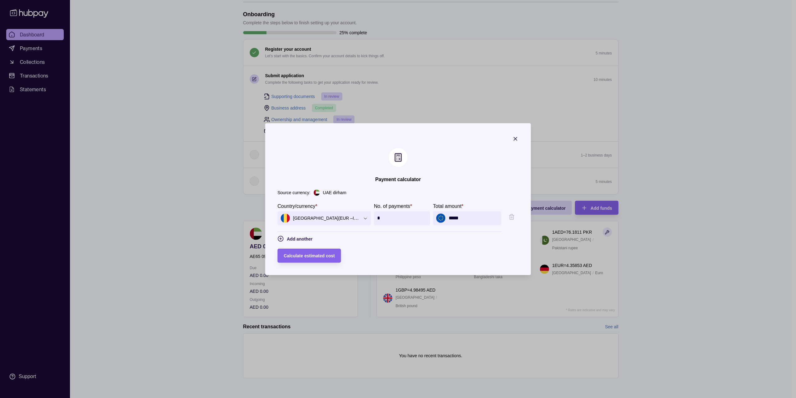
click at [315, 217] on div "**********" at bounding box center [390, 213] width 224 height 23
click at [518, 136] on icon "button" at bounding box center [515, 139] width 6 height 6
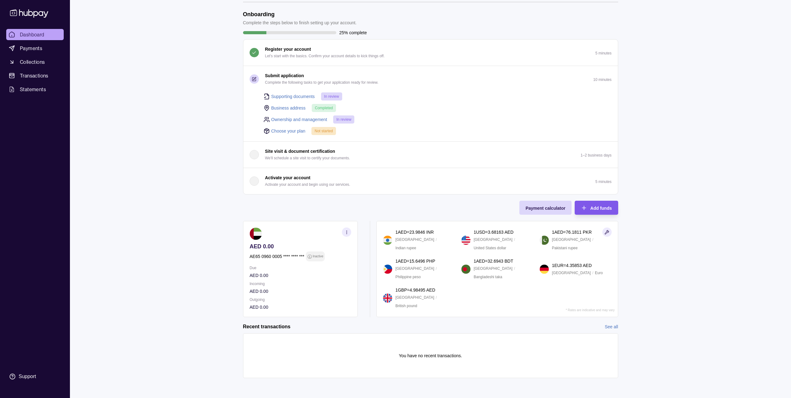
click at [609, 202] on div "Add funds" at bounding box center [592, 207] width 40 height 14
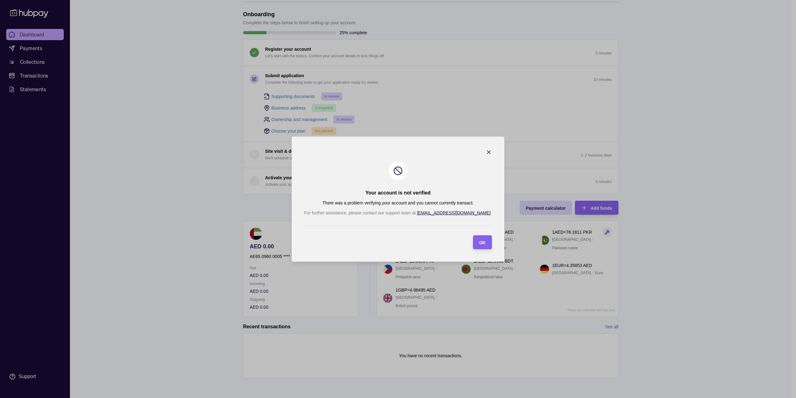
click at [485, 150] on icon "button" at bounding box center [488, 152] width 6 height 6
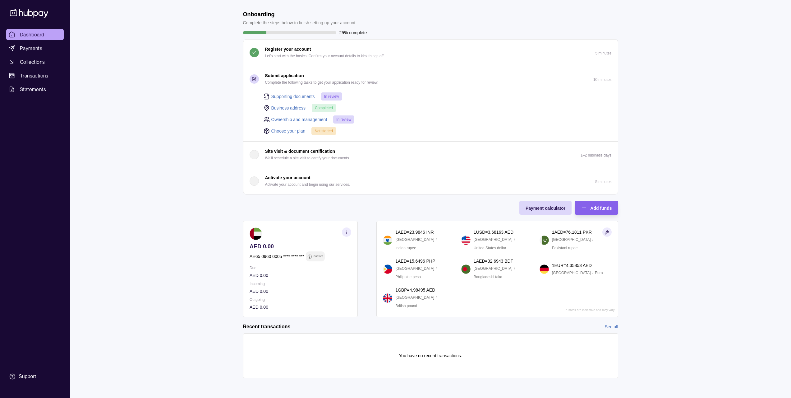
scroll to position [0, 0]
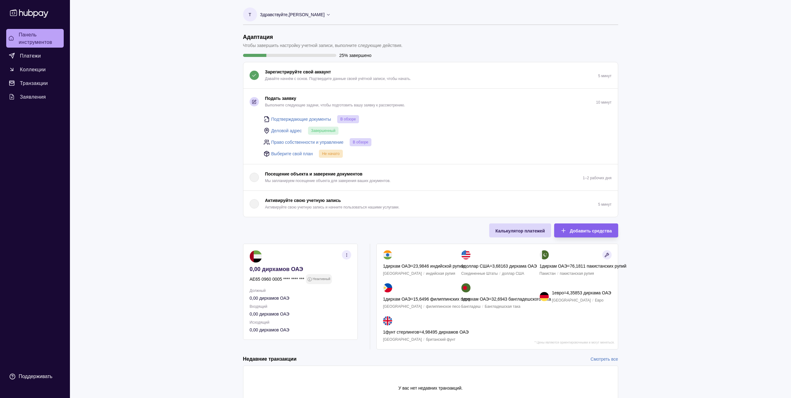
click at [321, 210] on p "Активируйте свою учетную запись и начните пользоваться нашими услугами." at bounding box center [332, 207] width 135 height 7
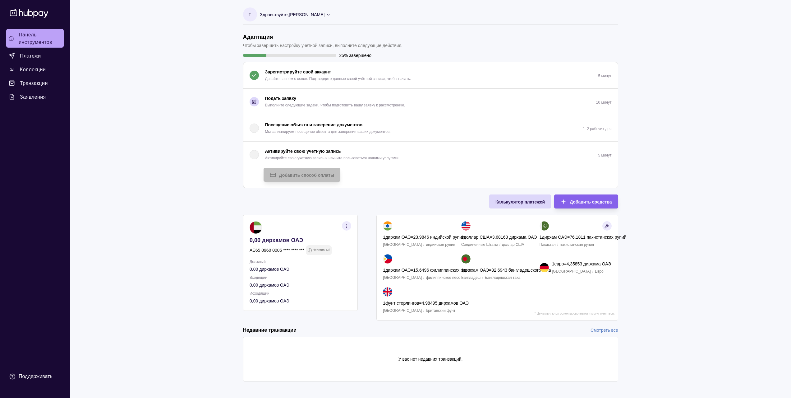
click at [318, 97] on div "Подать заявку Выполните следующие задачи, чтобы подготовить вашу заявку к рассм…" at bounding box center [335, 102] width 140 height 14
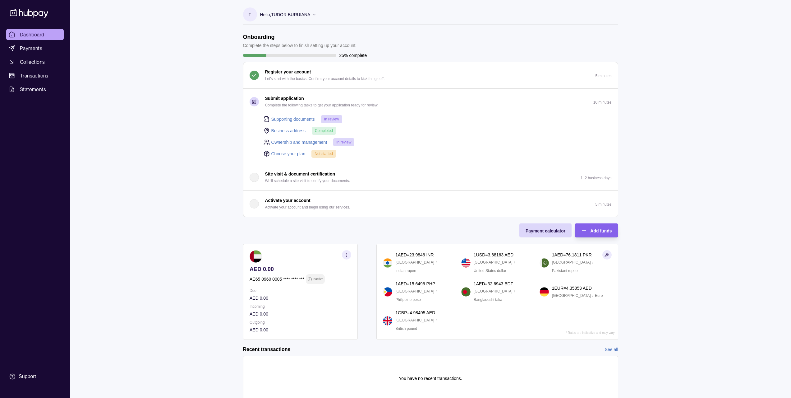
click at [694, 93] on div "Dashboard Payments Collections Transactions Statements Support T Hello, [PERSON…" at bounding box center [395, 210] width 791 height 420
click at [669, 289] on div "Dashboard Payments Collections Transactions Statements Support T Hello, [PERSON…" at bounding box center [395, 210] width 791 height 420
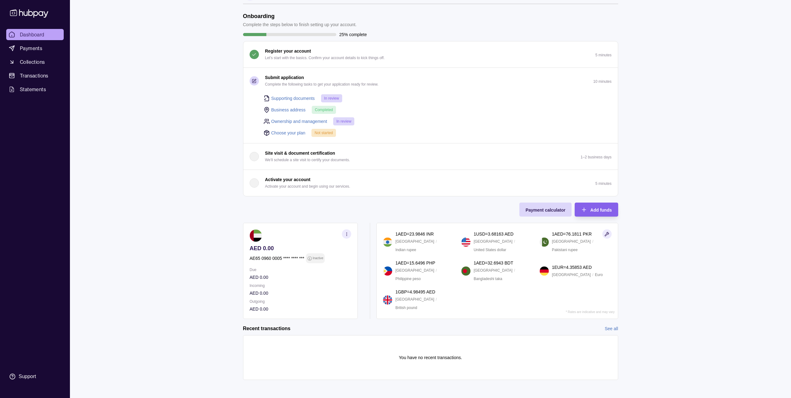
scroll to position [23, 0]
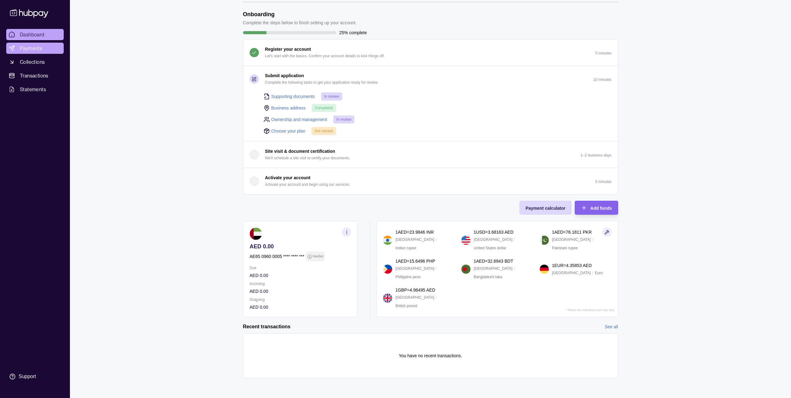
click at [41, 50] on span "Payments" at bounding box center [31, 47] width 22 height 7
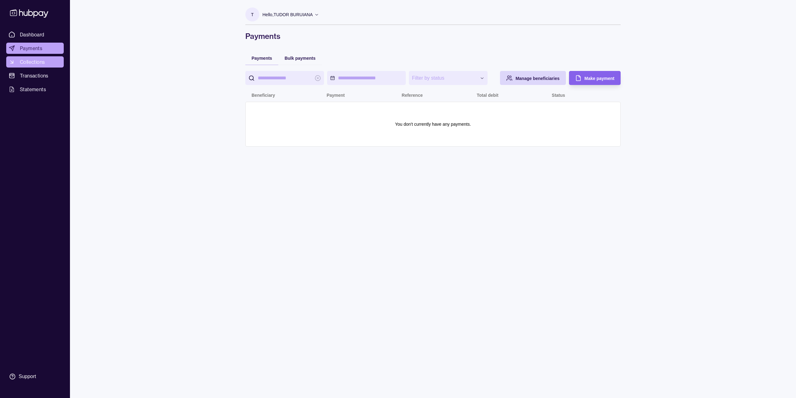
click at [41, 62] on span "Collections" at bounding box center [32, 61] width 25 height 7
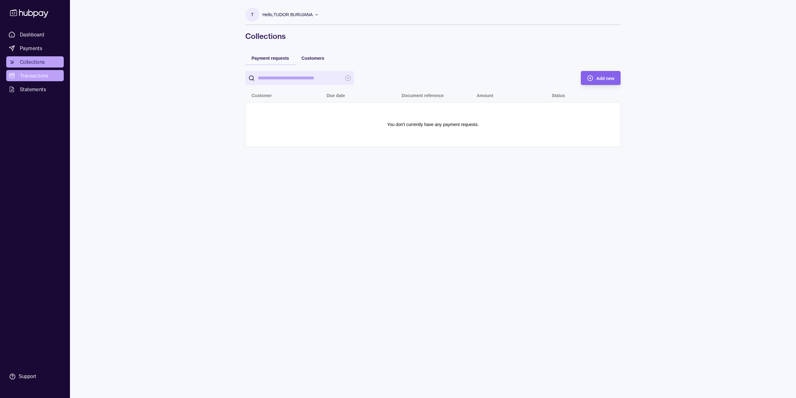
click at [34, 75] on span "Transactions" at bounding box center [34, 75] width 29 height 7
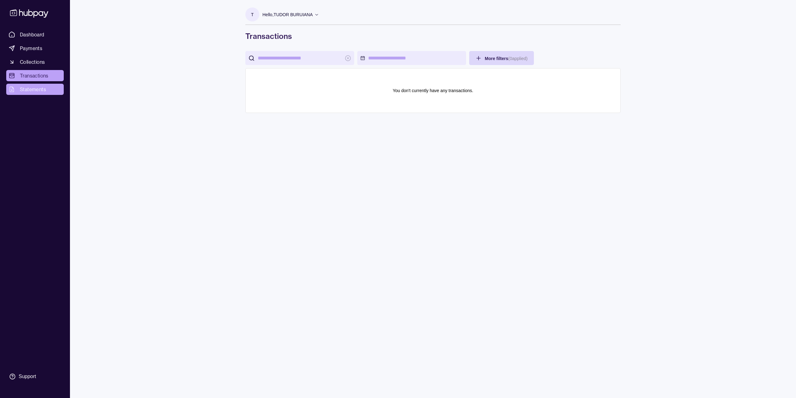
click at [33, 84] on link "Statements" at bounding box center [35, 89] width 58 height 11
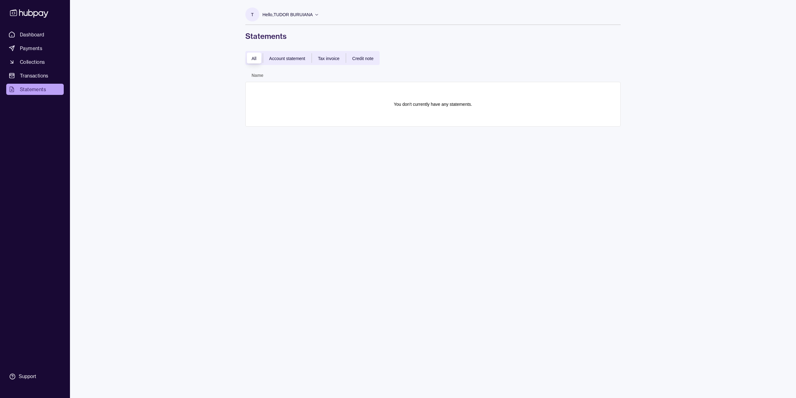
click at [331, 62] on div "All Account statement Tax invoice Credit note" at bounding box center [312, 58] width 134 height 14
click at [334, 58] on span "Tax invoice" at bounding box center [328, 58] width 21 height 5
click at [362, 57] on span "Credit note" at bounding box center [362, 58] width 21 height 5
click at [309, 58] on div "Account statement" at bounding box center [287, 57] width 48 height 7
click at [250, 57] on div "All" at bounding box center [253, 57] width 17 height 7
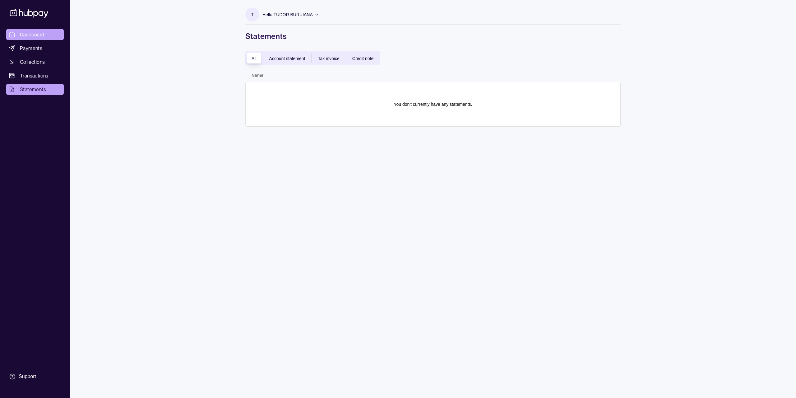
click at [37, 36] on span "Dashboard" at bounding box center [32, 34] width 25 height 7
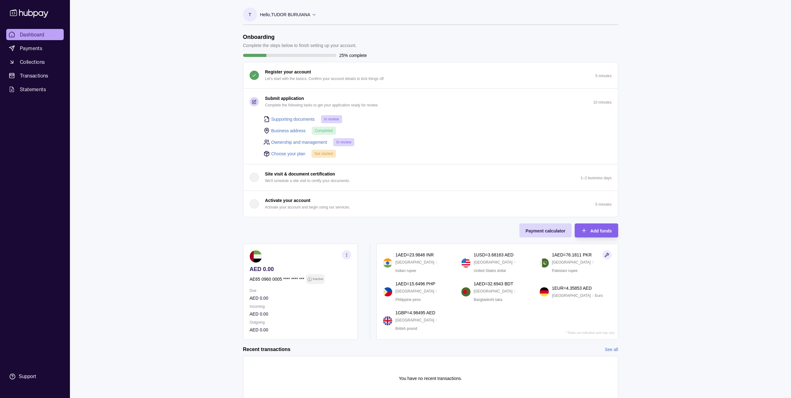
click at [335, 117] on span "In review" at bounding box center [331, 119] width 15 height 4
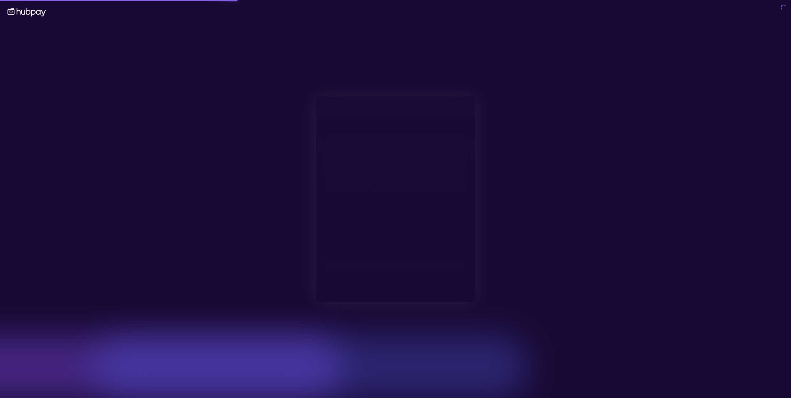
type input "**********"
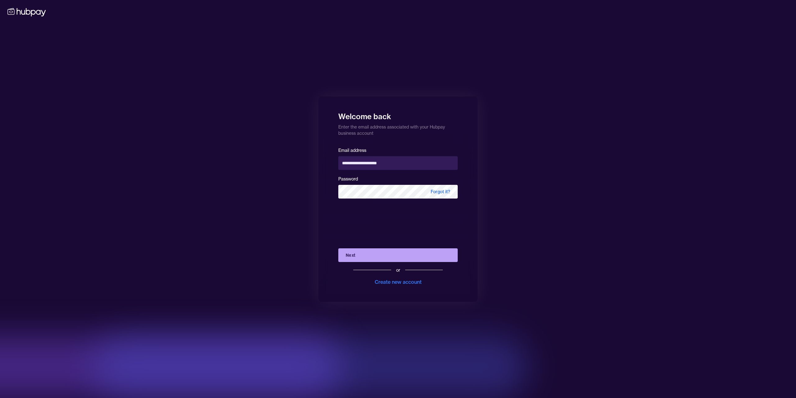
click at [363, 253] on button "Next" at bounding box center [397, 255] width 119 height 14
